Goal: Navigation & Orientation: Find specific page/section

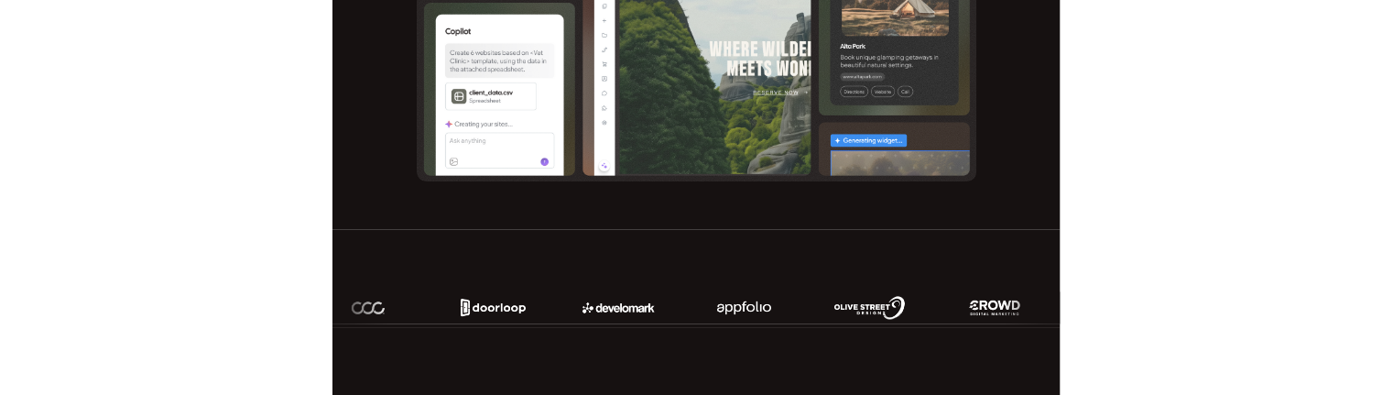
scroll to position [916, 0]
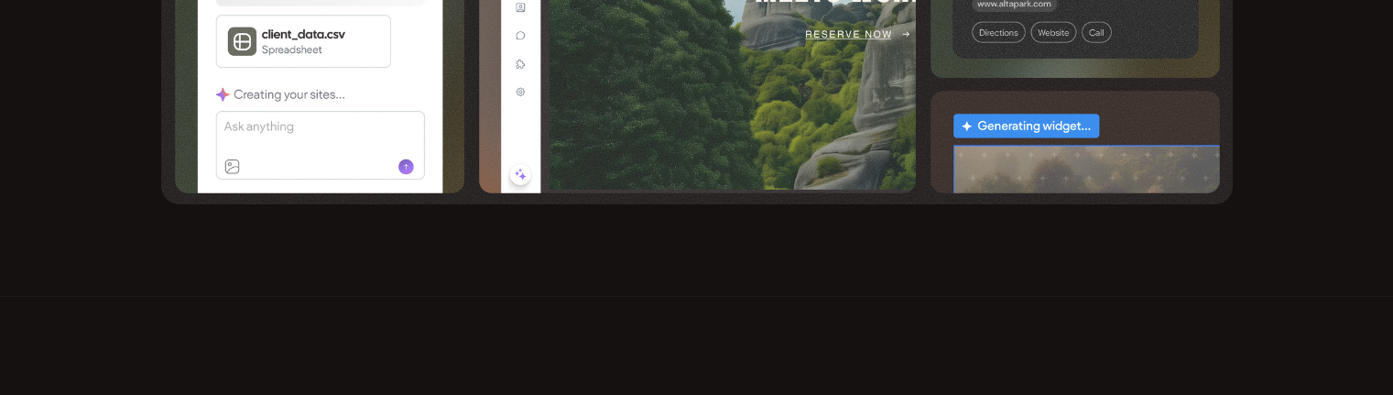
scroll to position [824, 0]
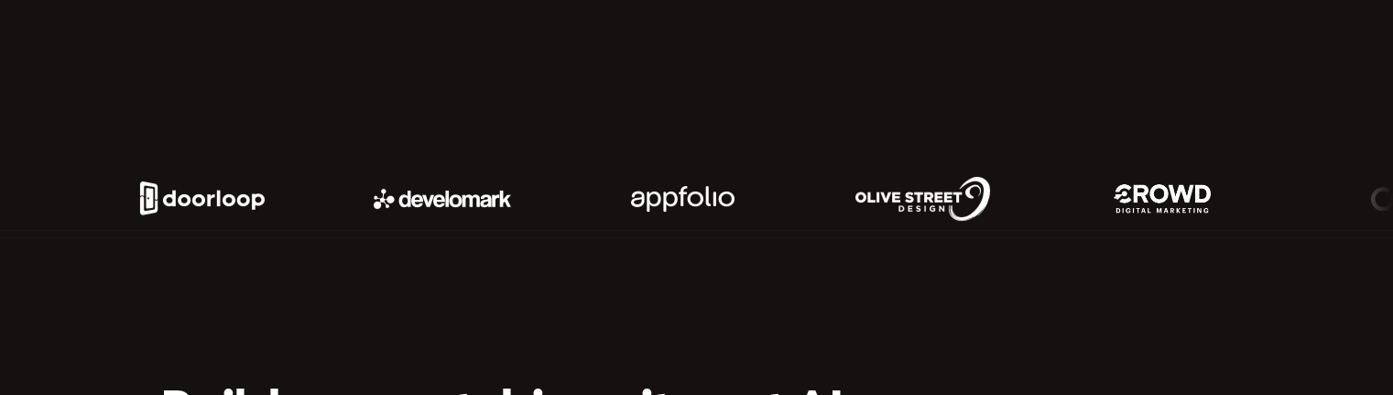
scroll to position [1008, 0]
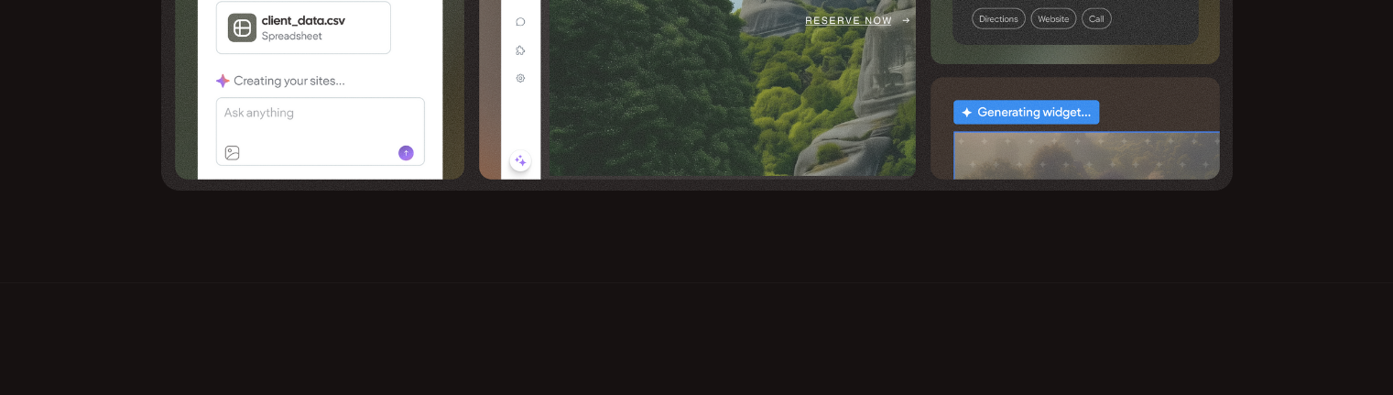
scroll to position [916, 0]
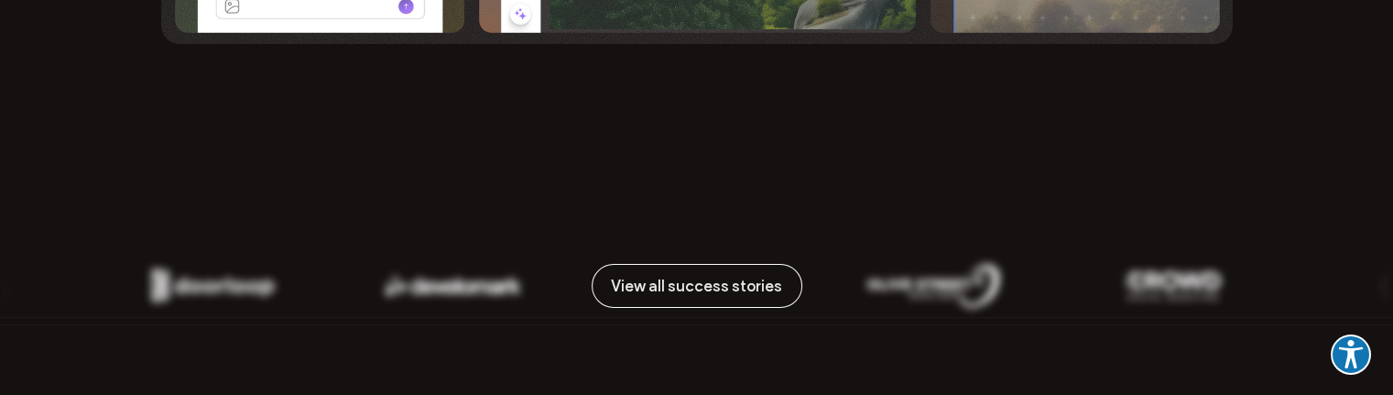
scroll to position [916, 0]
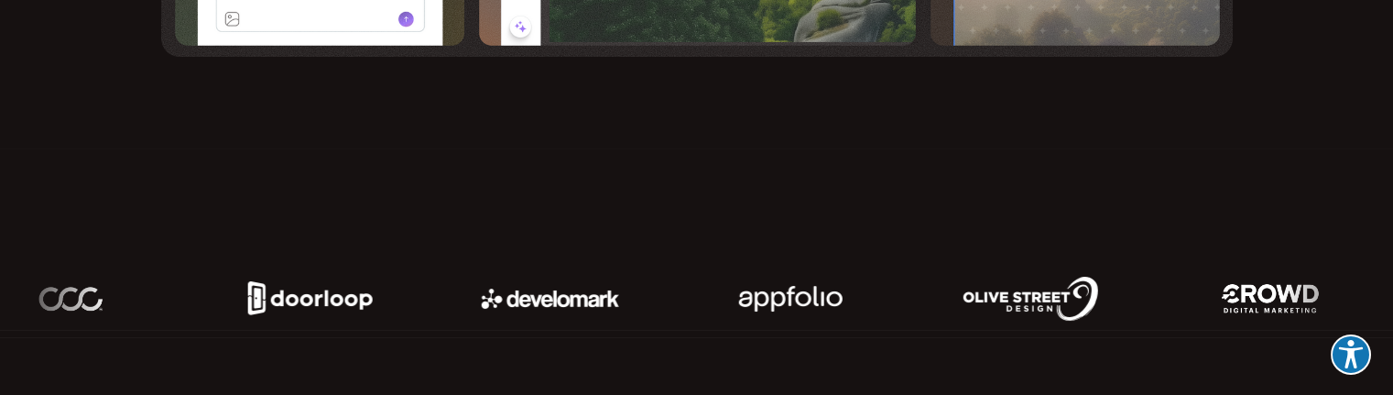
scroll to position [1008, 0]
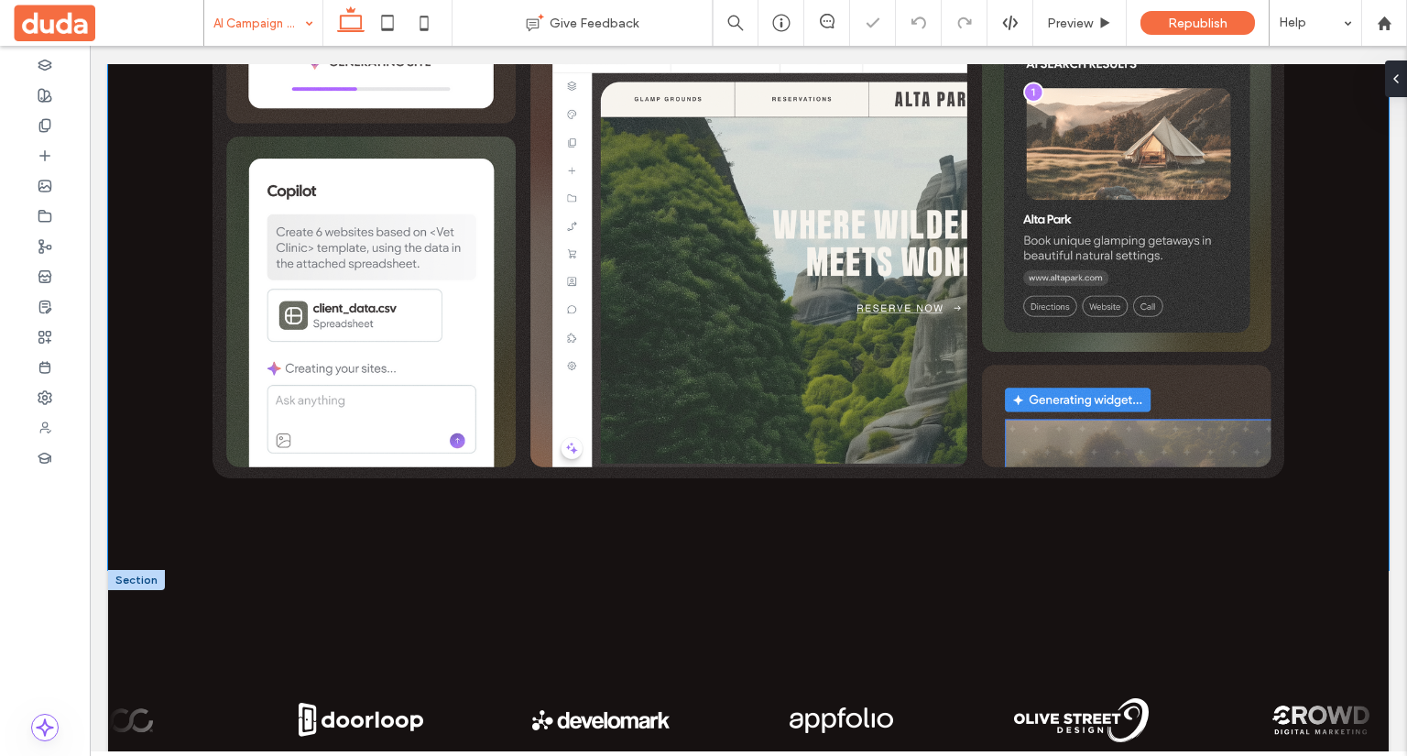
scroll to position [733, 0]
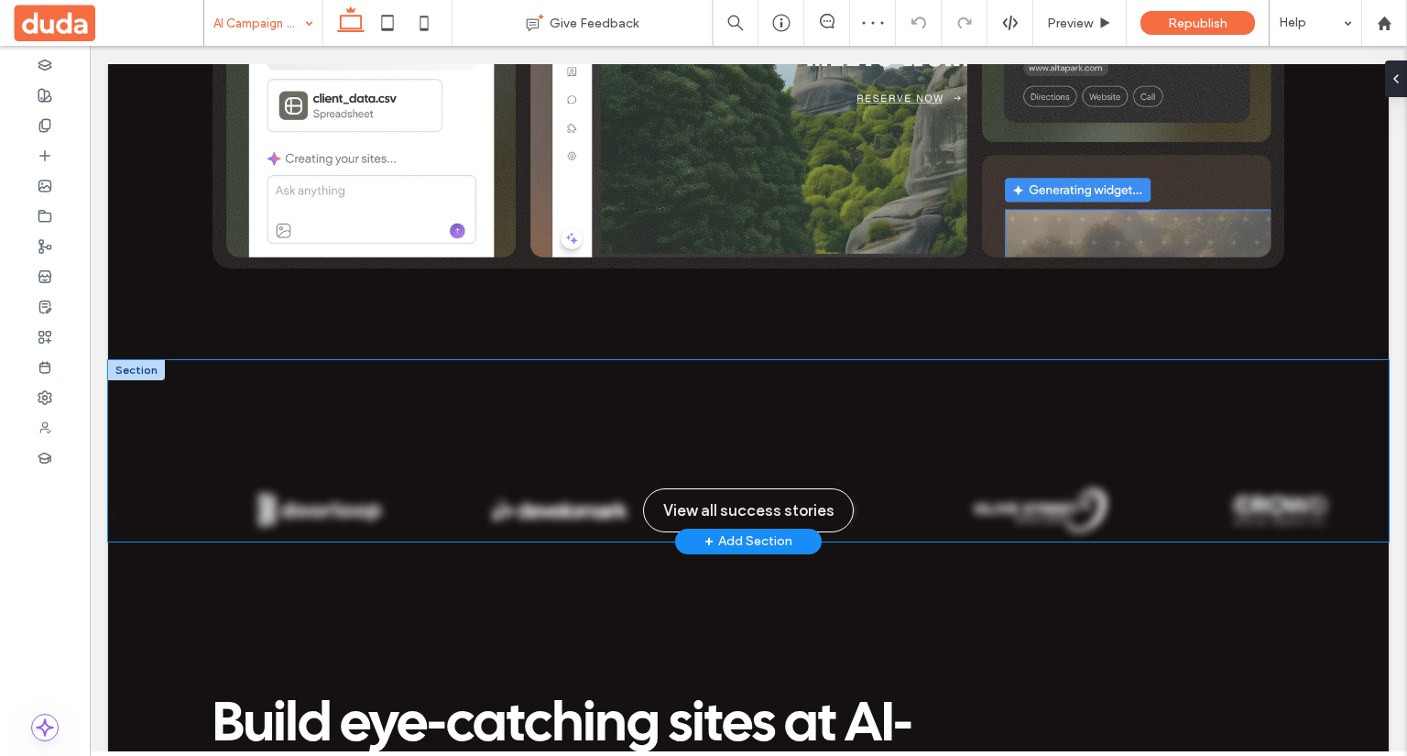
click at [795, 488] on link "View all success stories" at bounding box center [748, 510] width 211 height 44
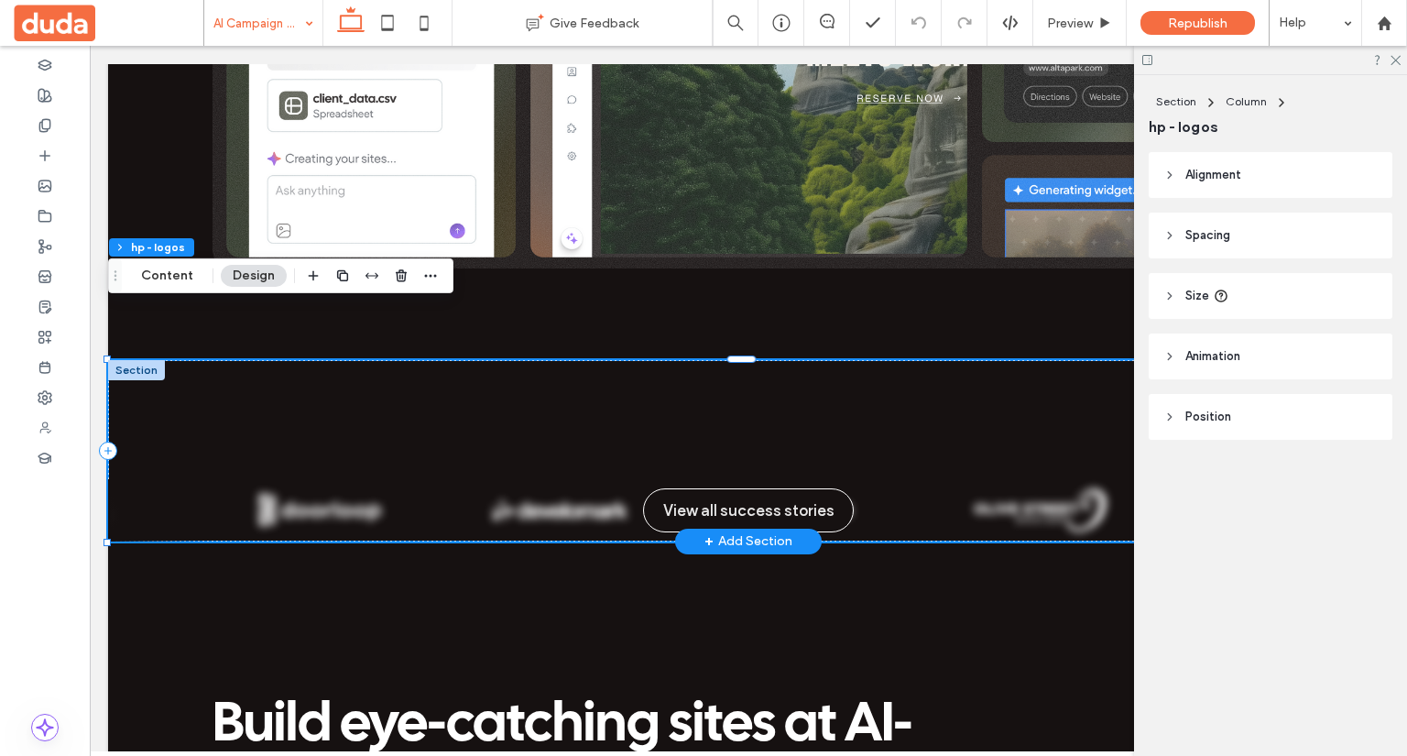
click at [574, 479] on div "View all success stories" at bounding box center [748, 510] width 1281 height 62
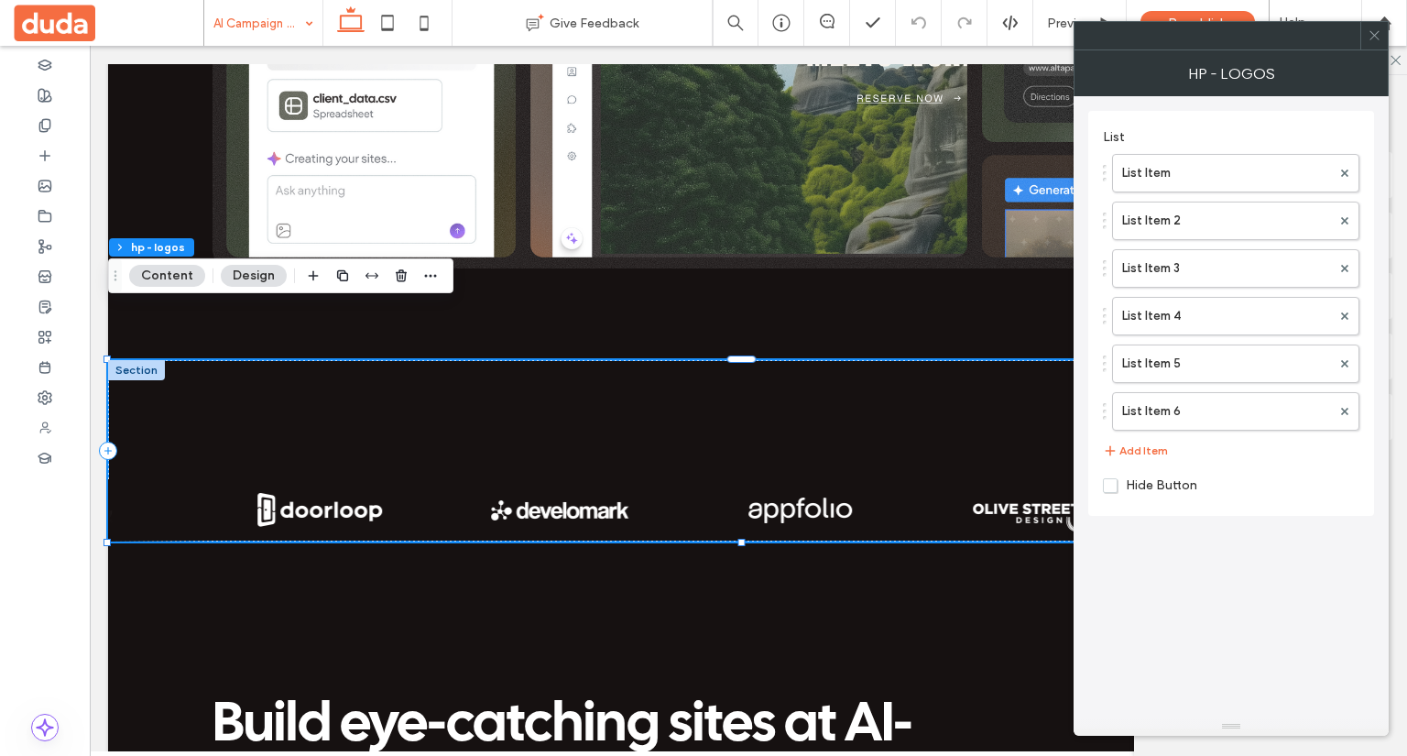
click at [1141, 479] on span "Hide Button" at bounding box center [1150, 485] width 94 height 16
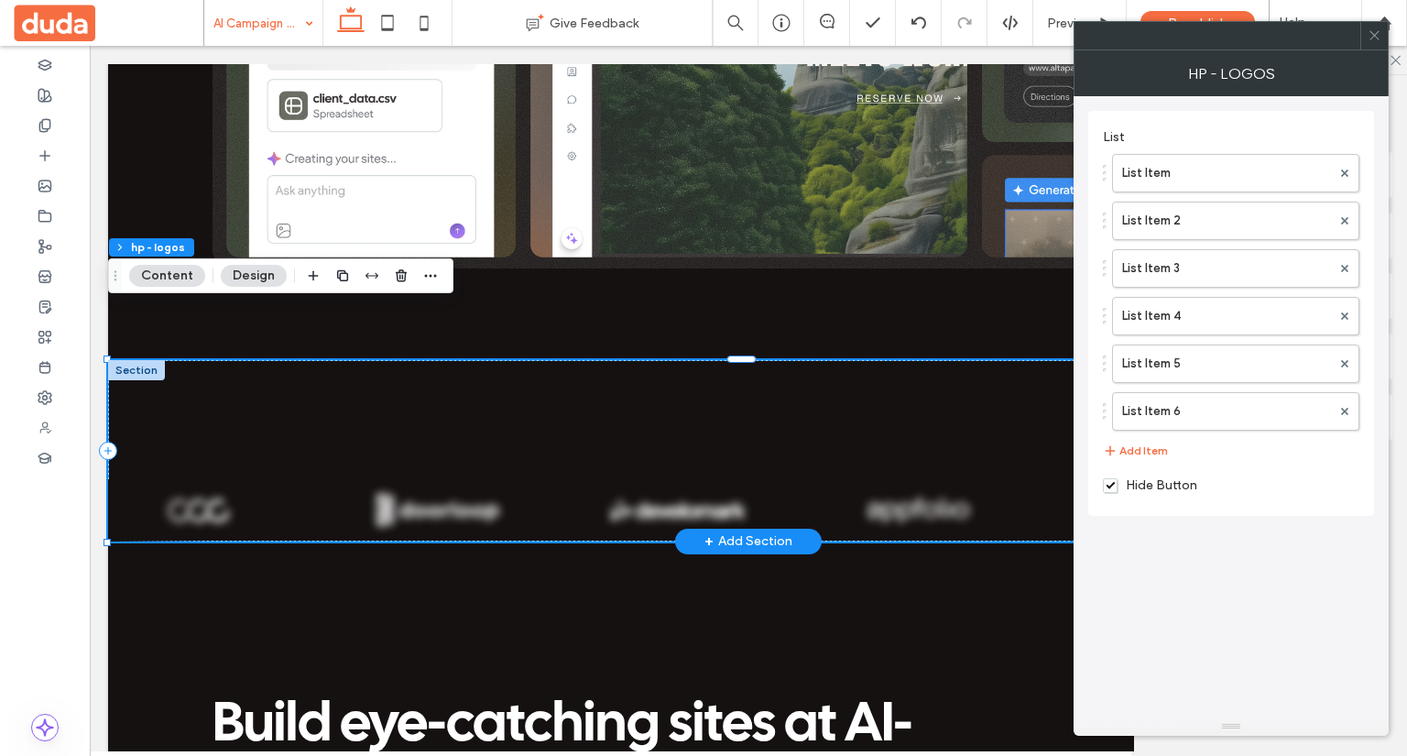
click at [550, 479] on div at bounding box center [748, 510] width 1281 height 62
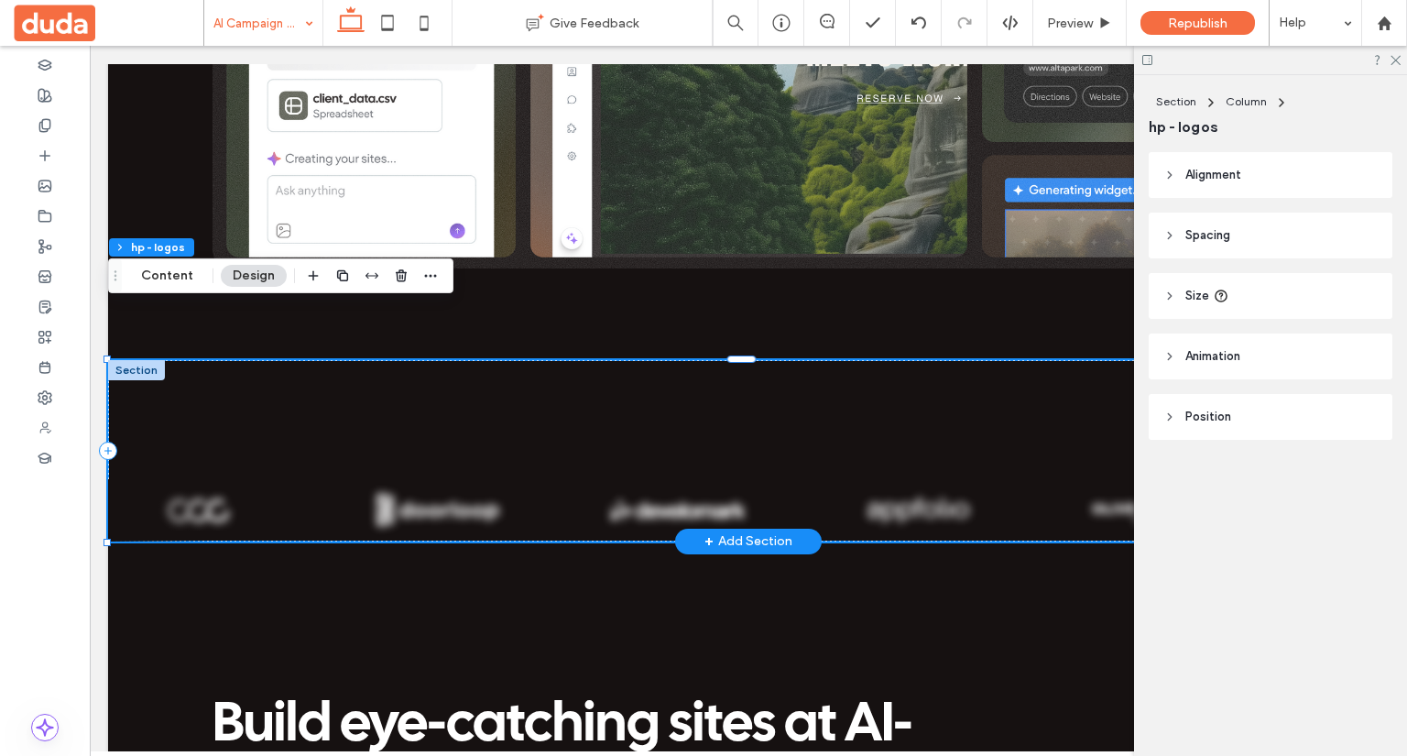
click at [382, 479] on div at bounding box center [748, 510] width 1281 height 62
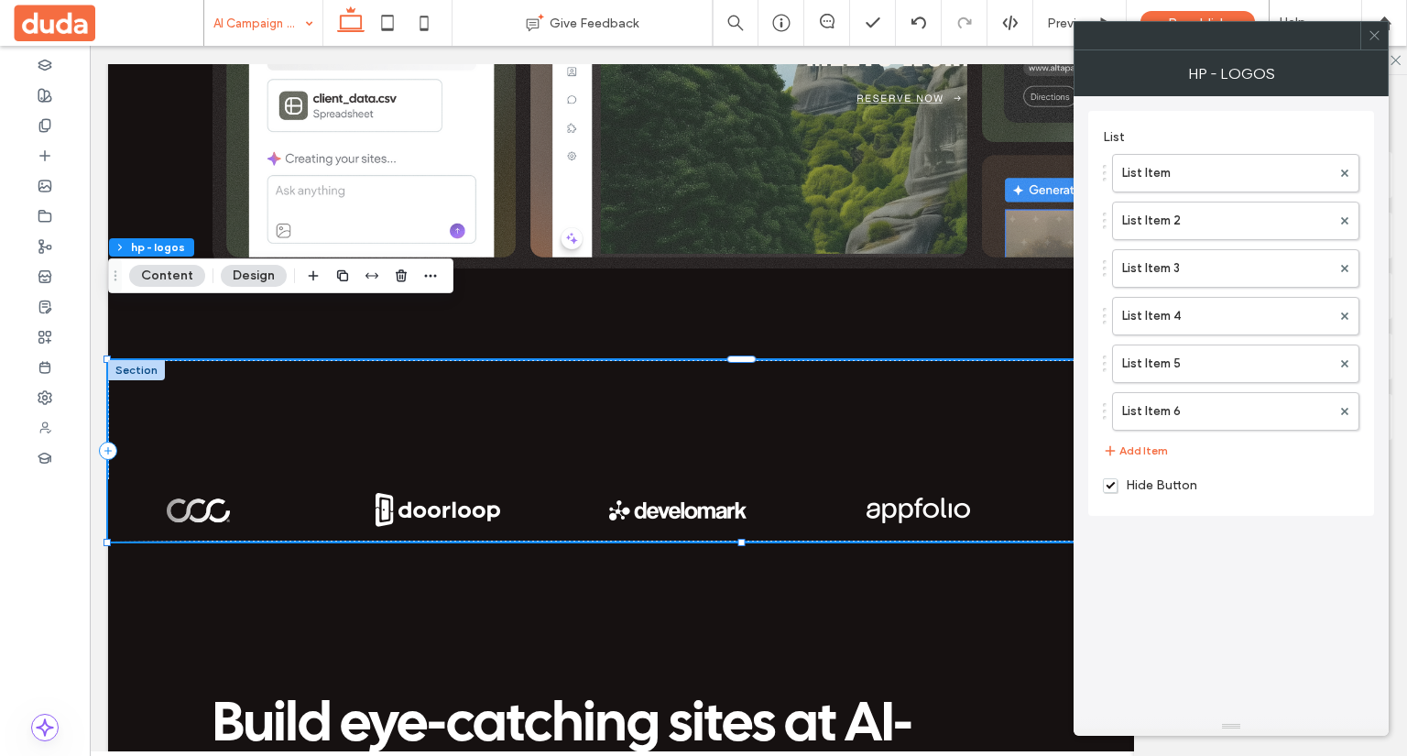
click at [1164, 482] on span "Hide Button" at bounding box center [1150, 485] width 94 height 16
click at [1157, 479] on span "Hide Button" at bounding box center [1150, 485] width 94 height 16
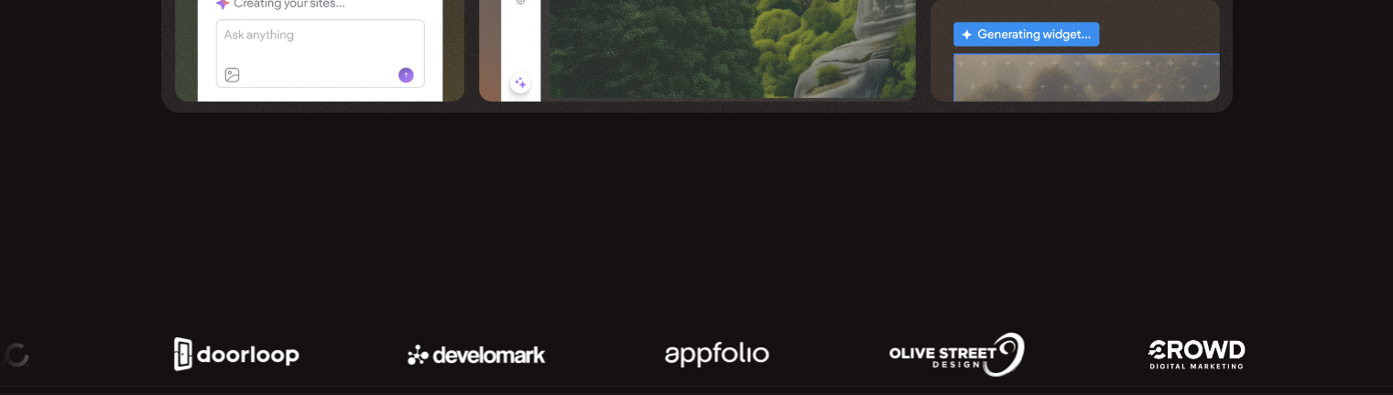
scroll to position [916, 0]
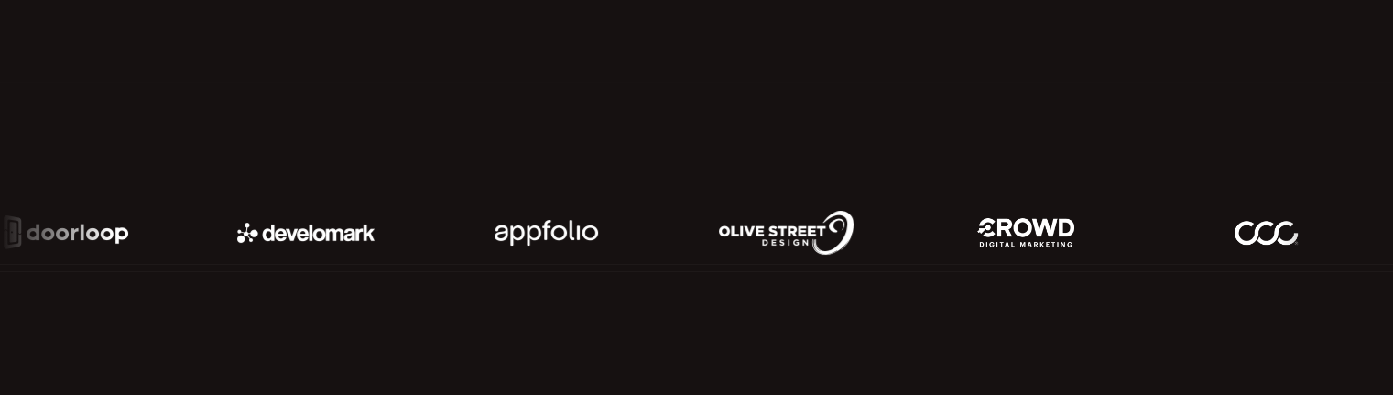
scroll to position [916, 0]
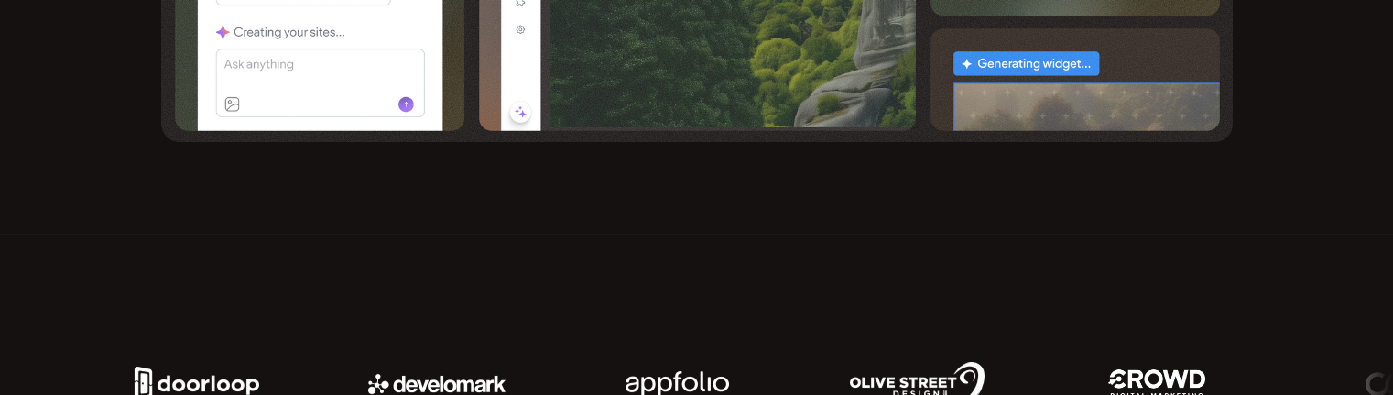
scroll to position [916, 0]
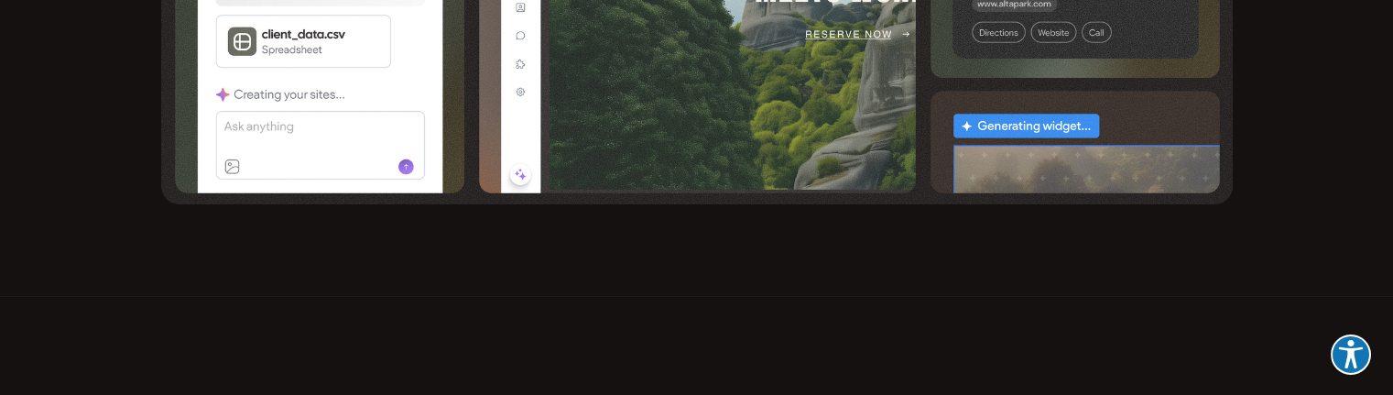
scroll to position [1008, 0]
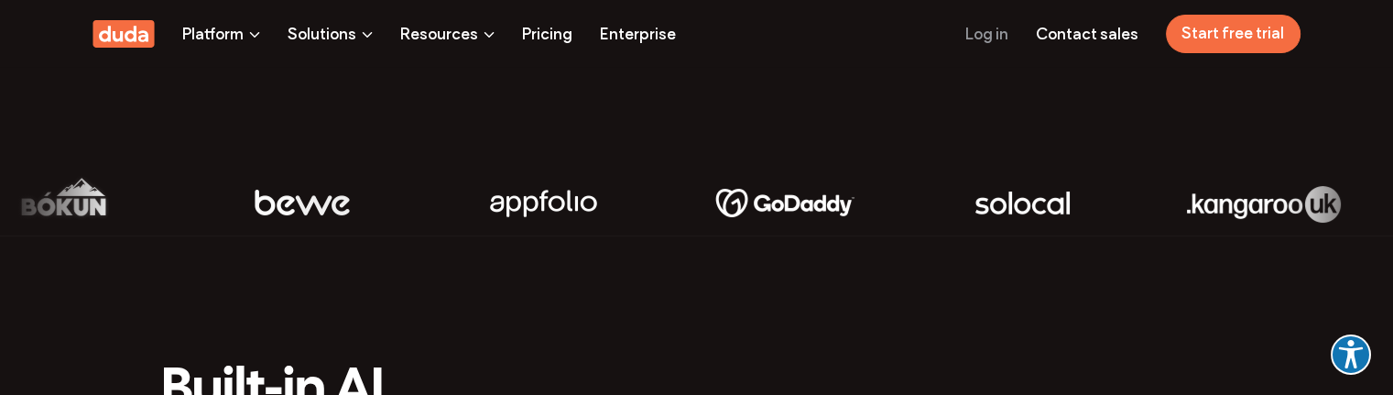
scroll to position [1008, 0]
